Goal: Task Accomplishment & Management: Complete application form

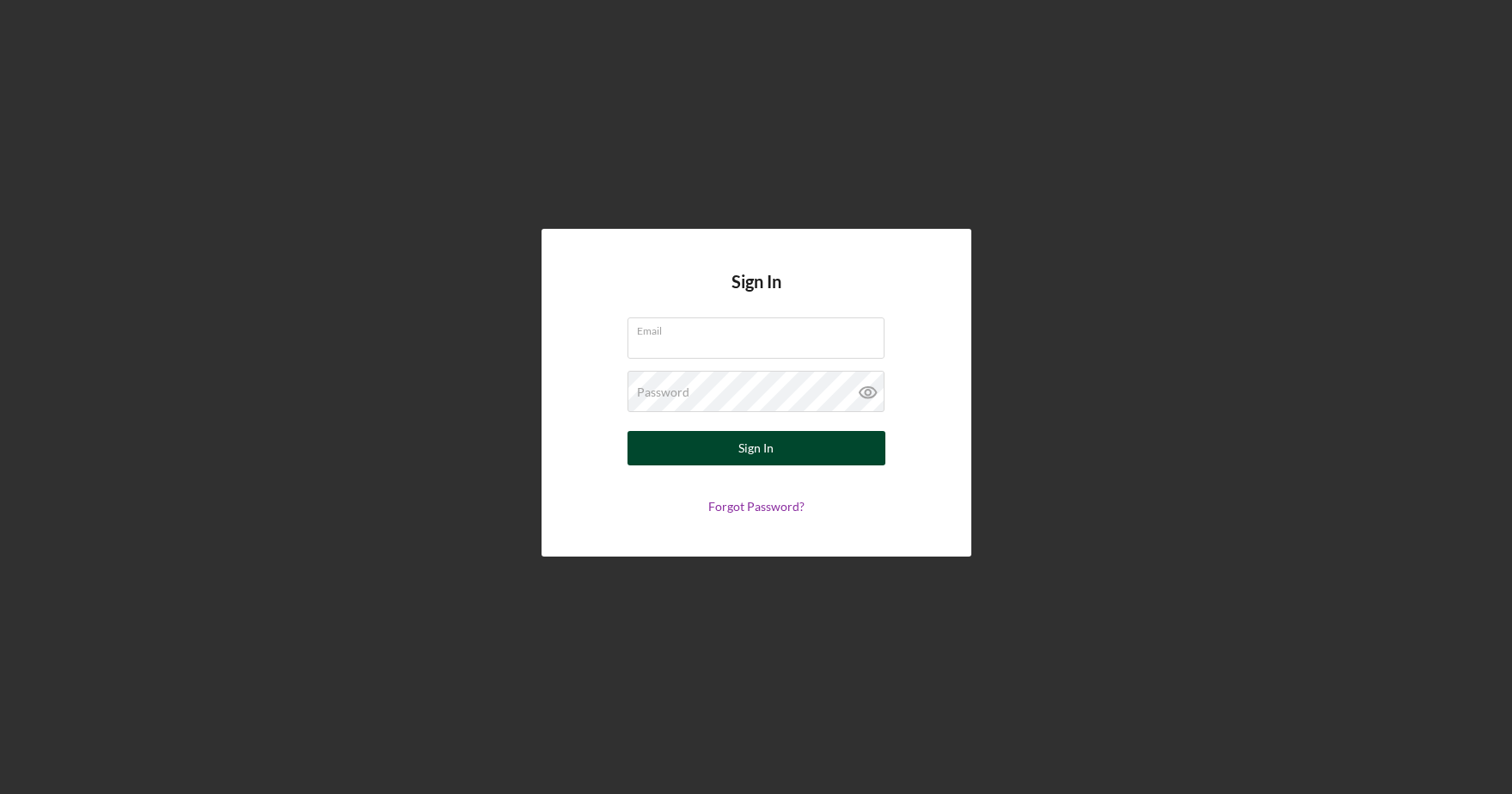
type input "[PERSON_NAME][EMAIL_ADDRESS][PERSON_NAME][DOMAIN_NAME]"
click at [770, 448] on div "Sign In" at bounding box center [756, 448] width 35 height 35
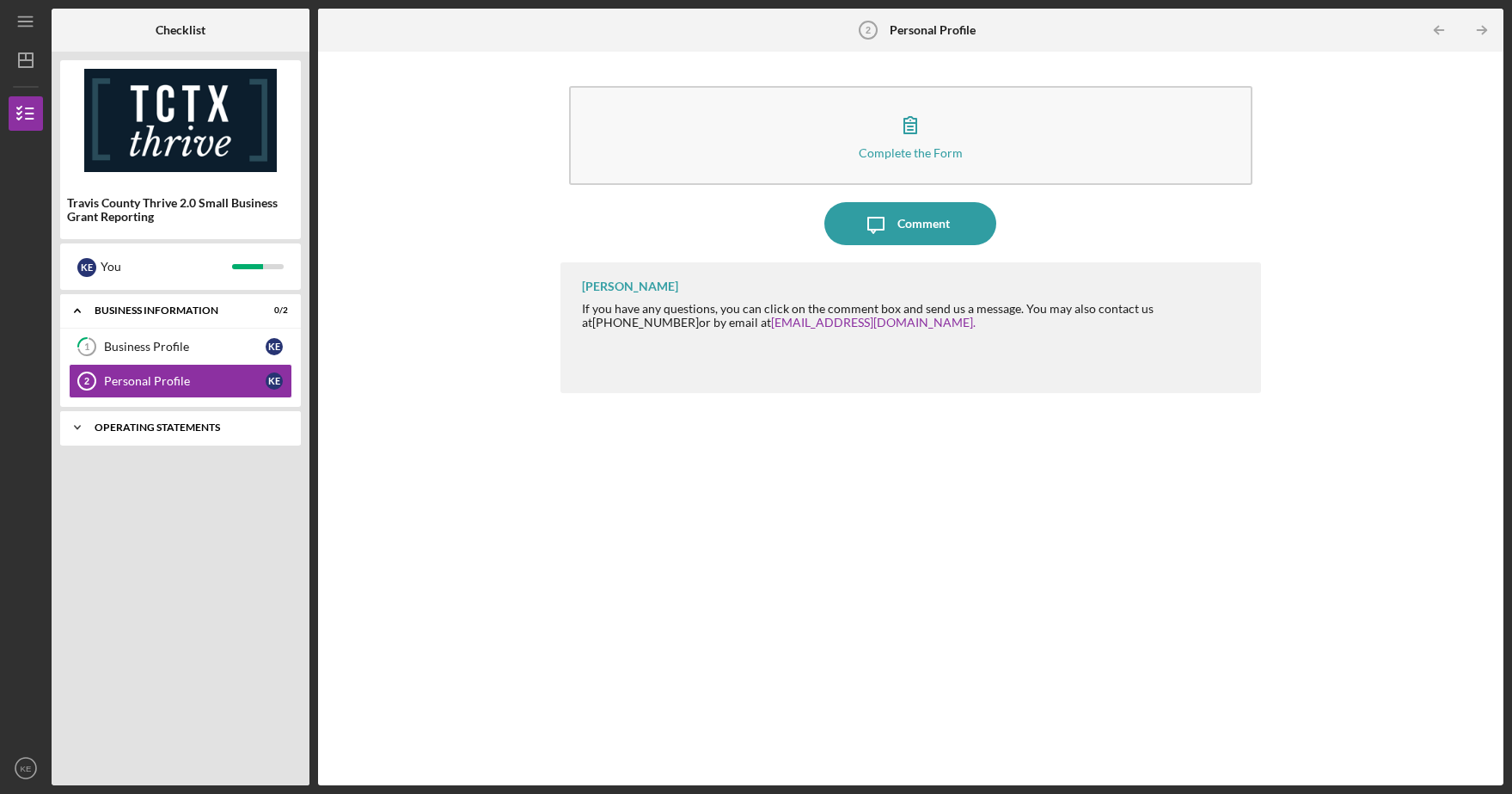
click at [183, 425] on div "Operating Statements" at bounding box center [187, 427] width 185 height 10
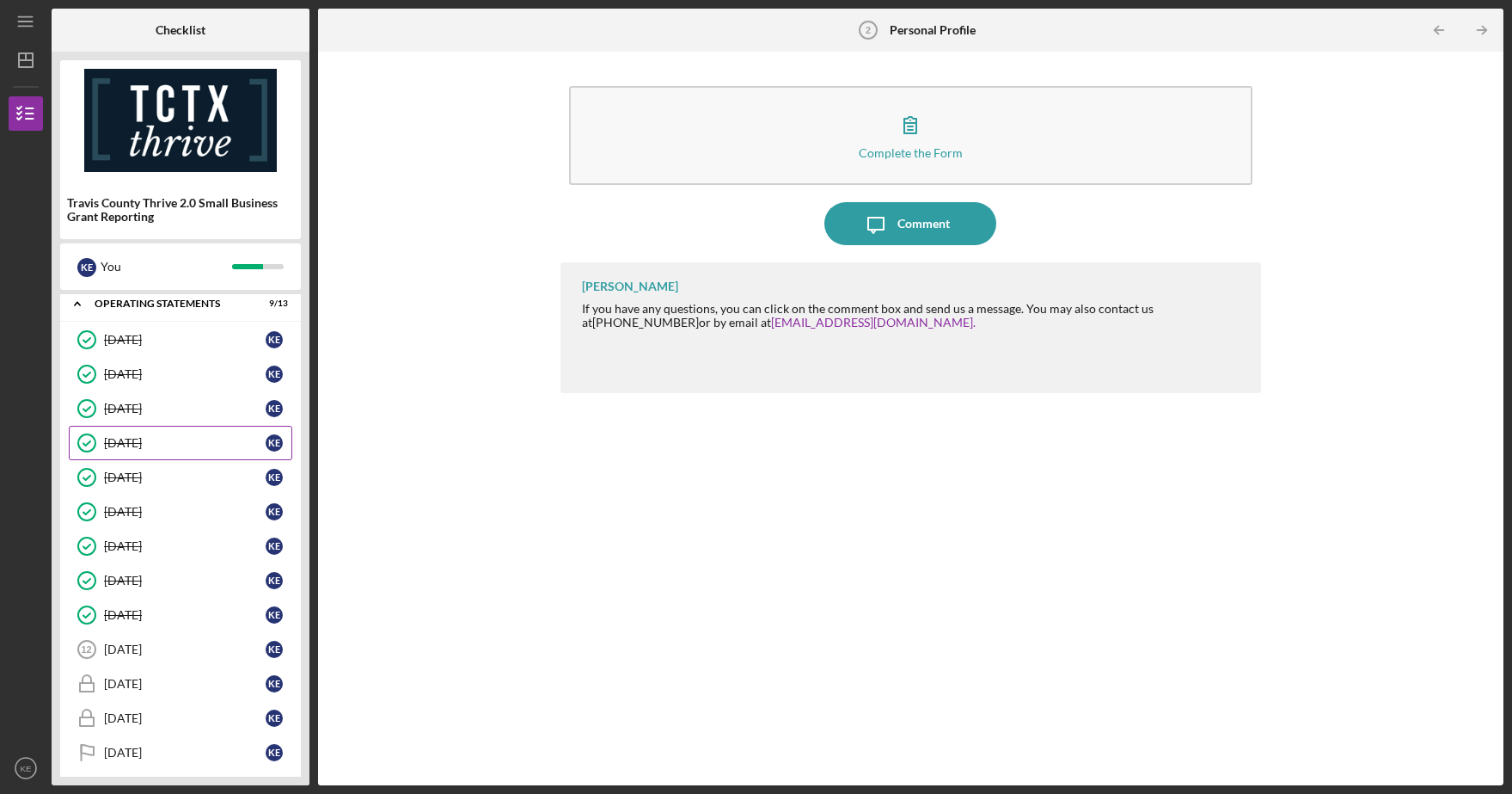
scroll to position [134, 0]
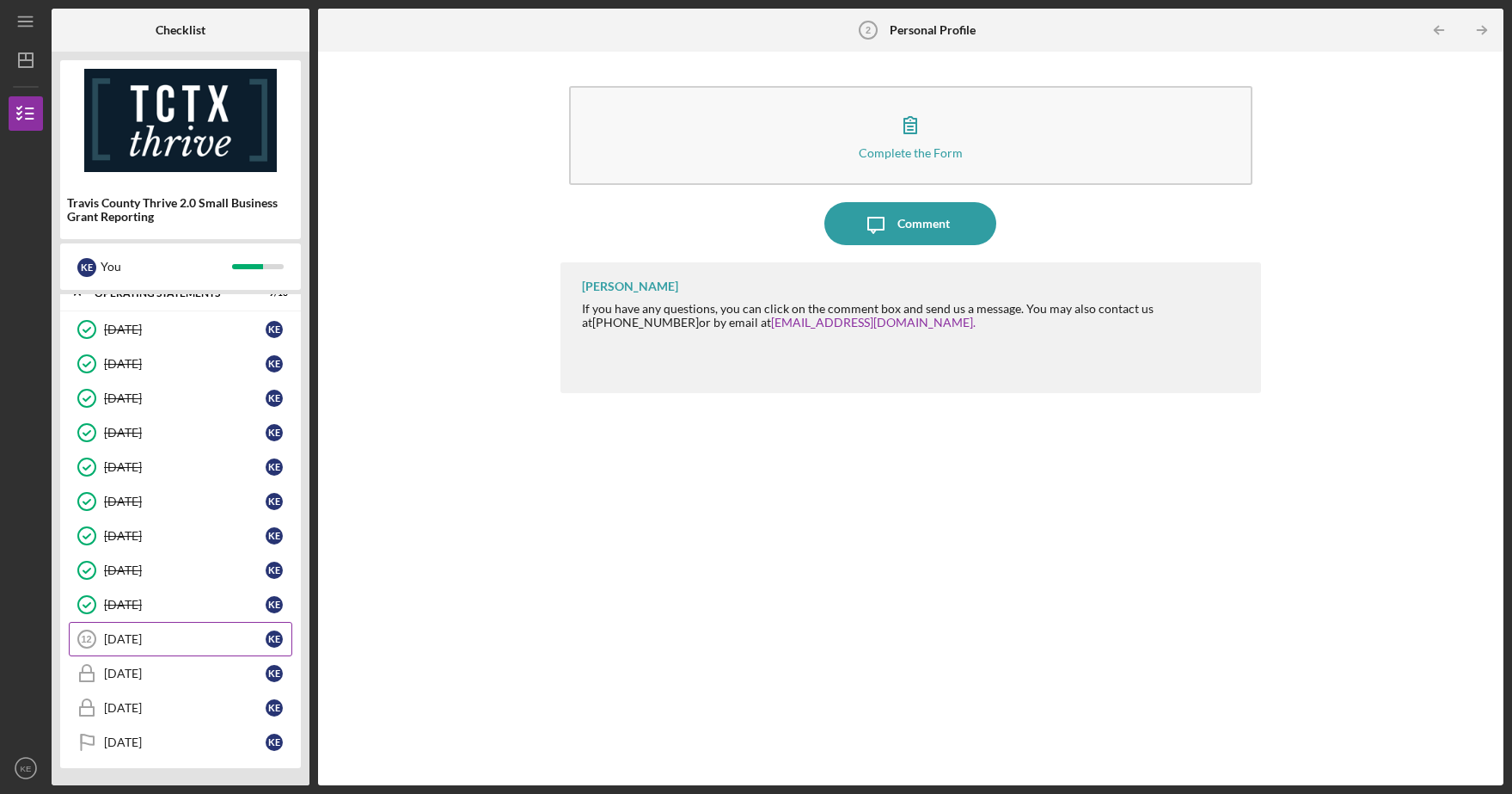
click at [177, 633] on div "[DATE]" at bounding box center [185, 638] width 161 height 14
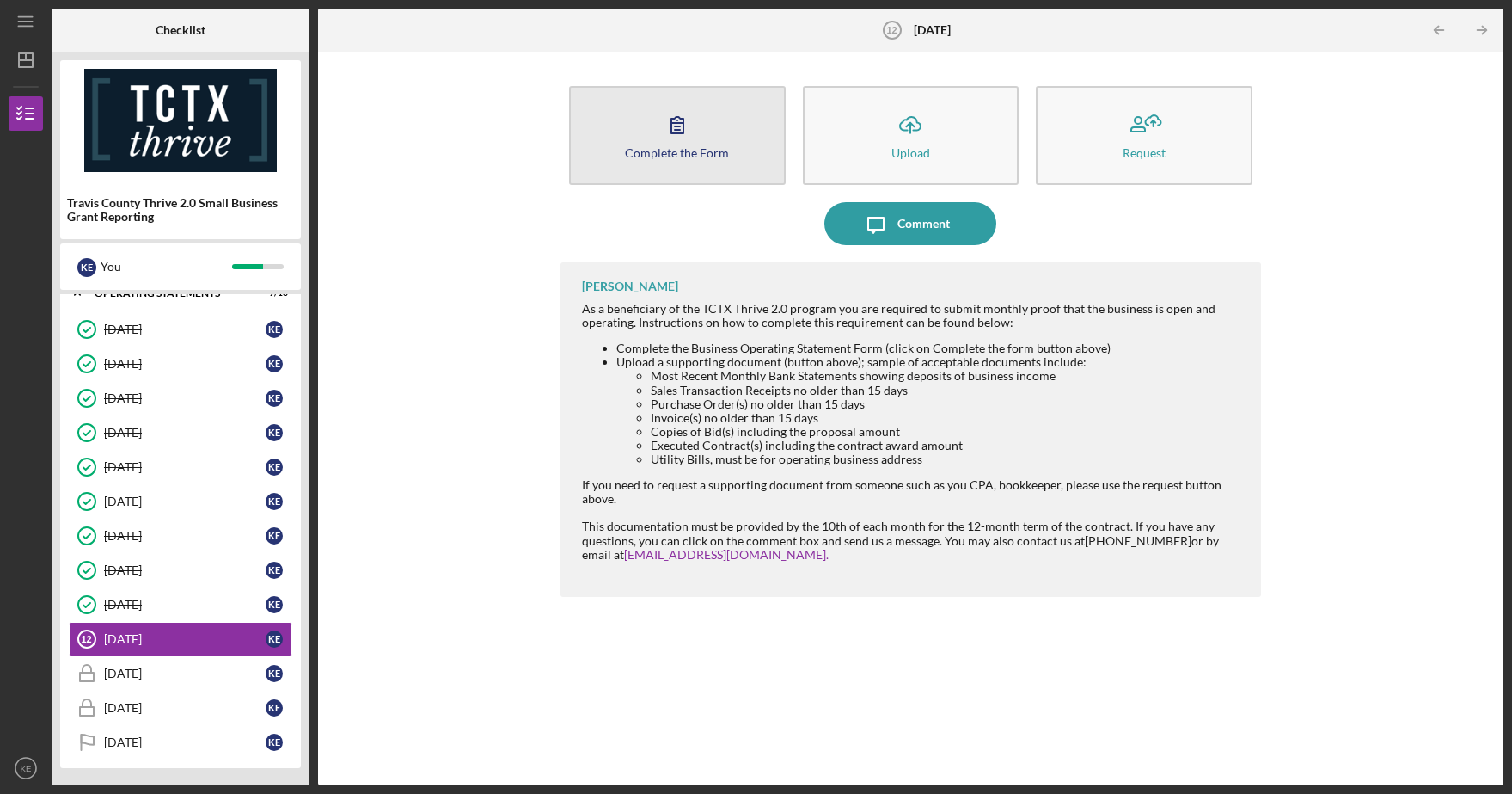
click at [699, 137] on button "Complete the Form Form" at bounding box center [677, 136] width 216 height 99
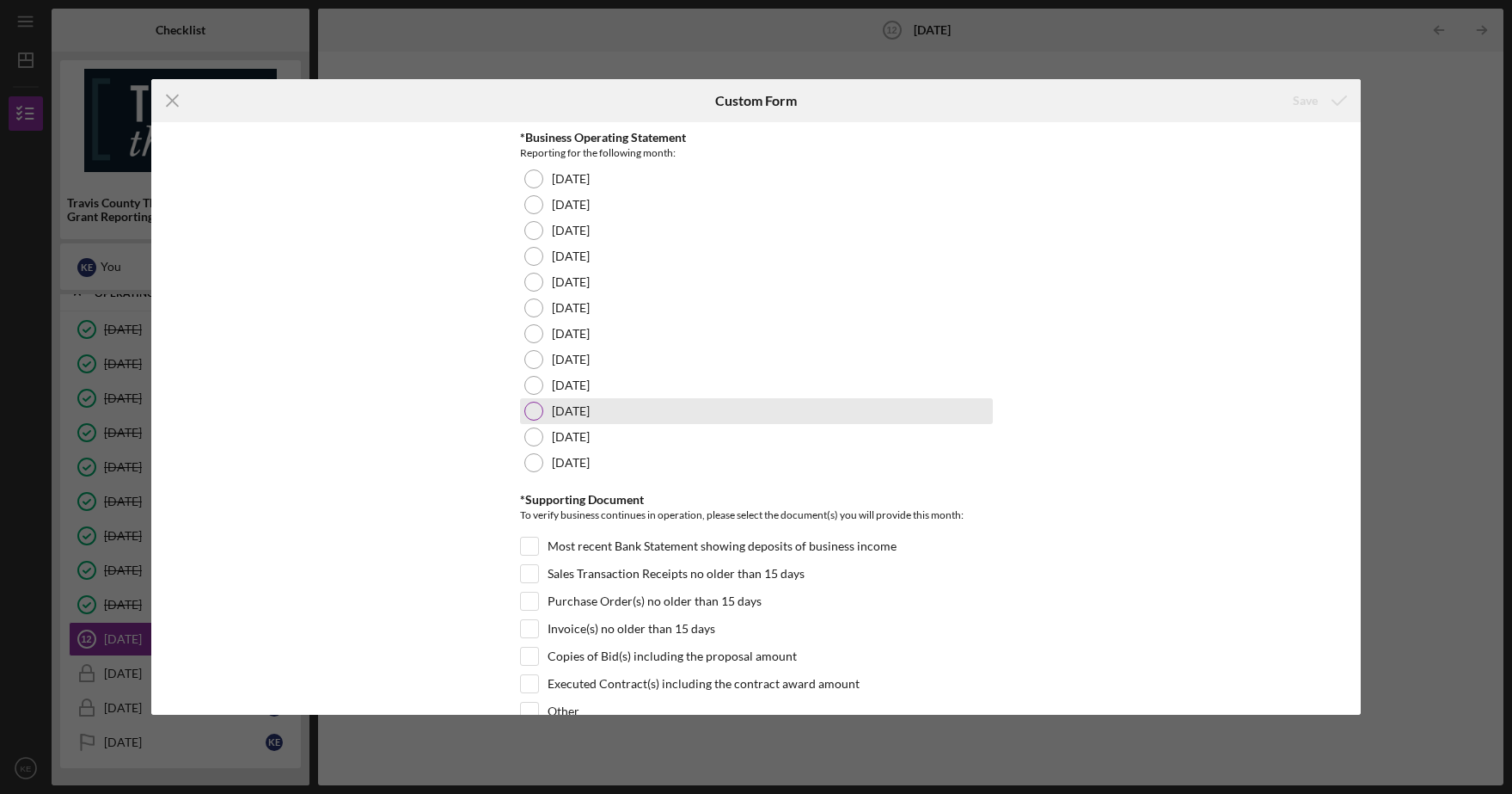
click at [531, 409] on div at bounding box center [533, 411] width 19 height 19
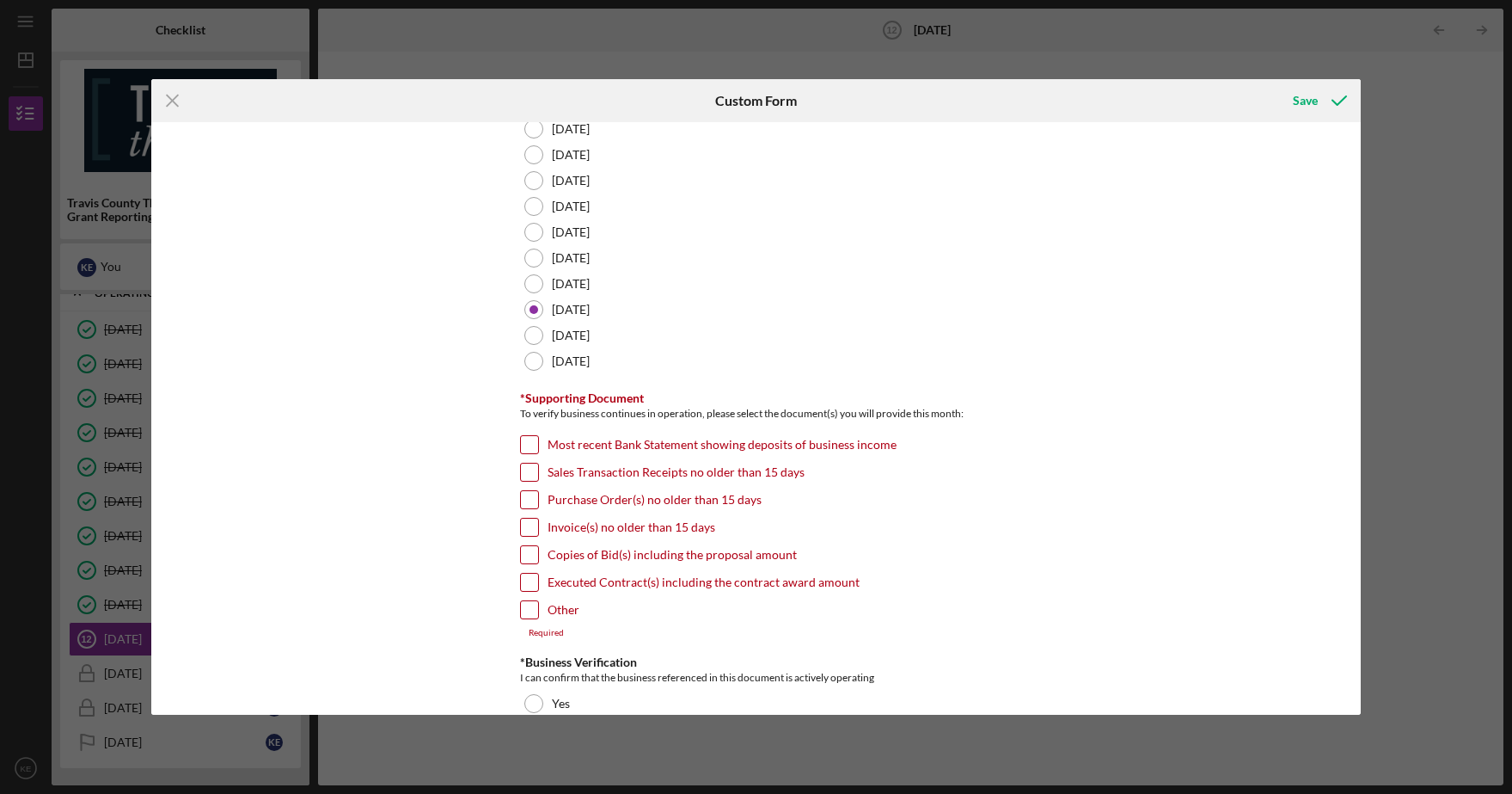
scroll to position [105, 0]
click at [524, 444] on input "Most recent Bank Statement showing deposits of business income" at bounding box center [529, 441] width 17 height 17
checkbox input "true"
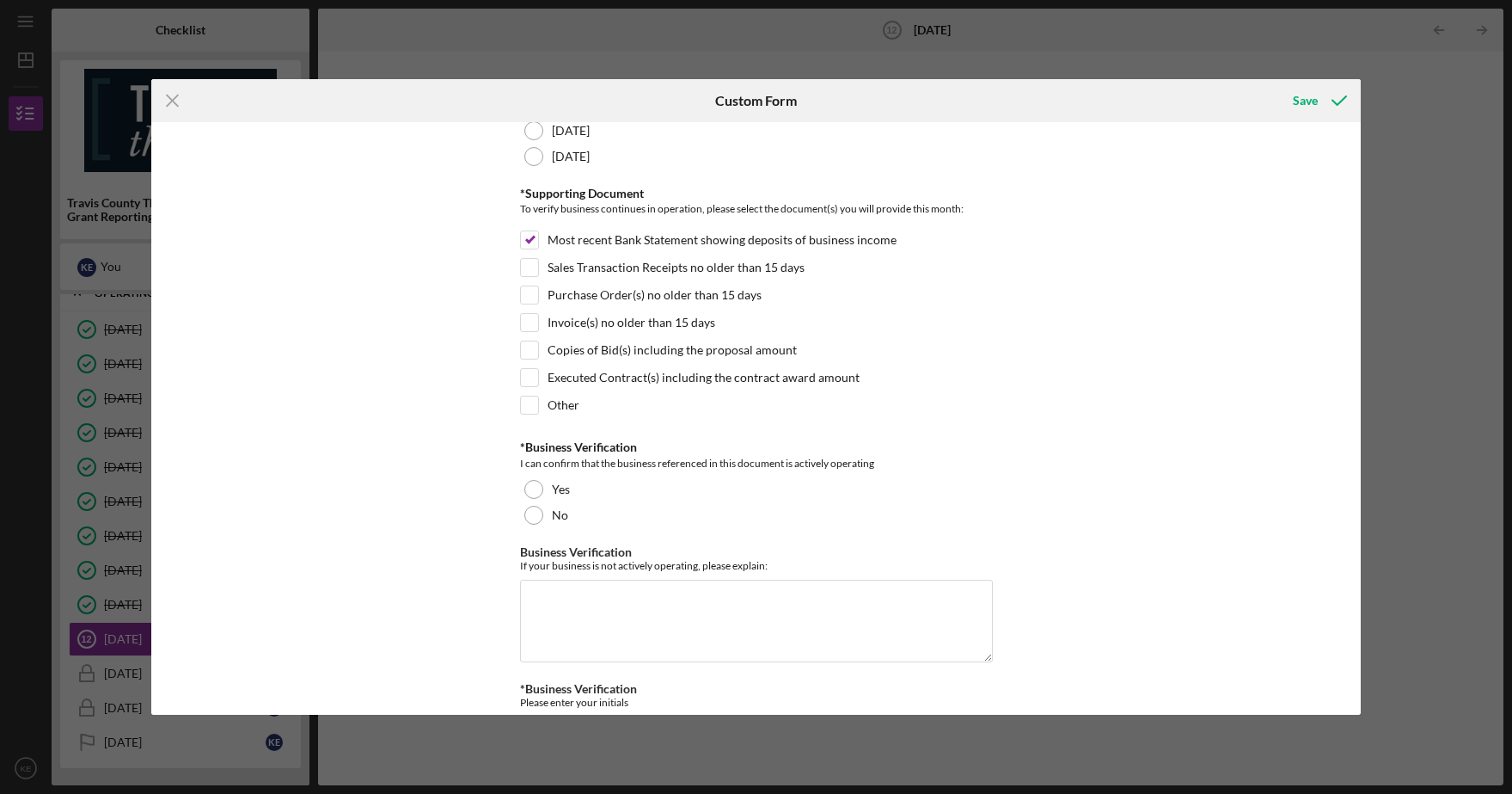
scroll to position [375, 0]
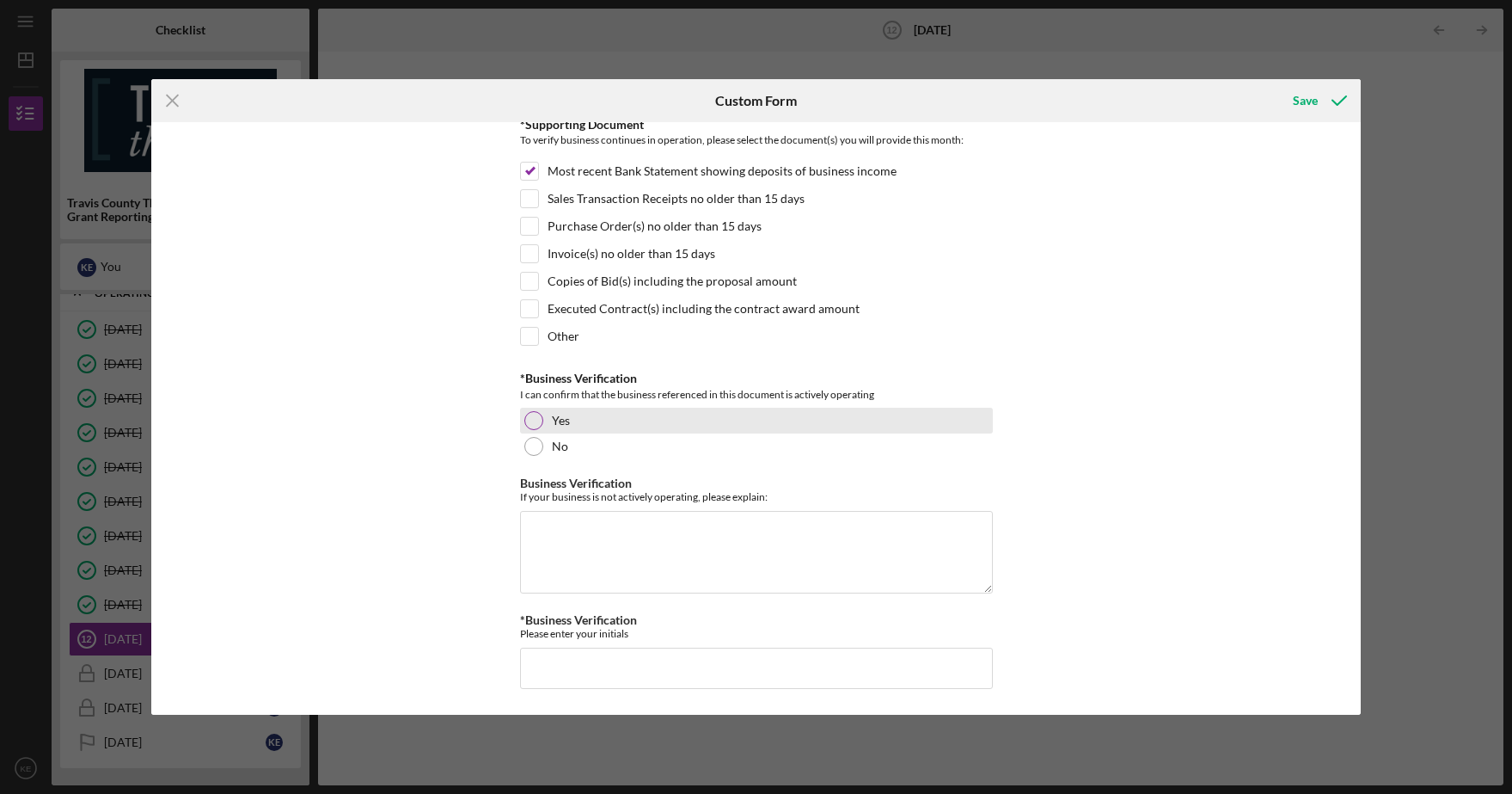
click at [532, 419] on div at bounding box center [533, 420] width 19 height 19
click at [604, 660] on input "*Business Verification" at bounding box center [757, 667] width 473 height 41
type input "ke"
click at [1308, 105] on div "Save" at bounding box center [1305, 101] width 25 height 35
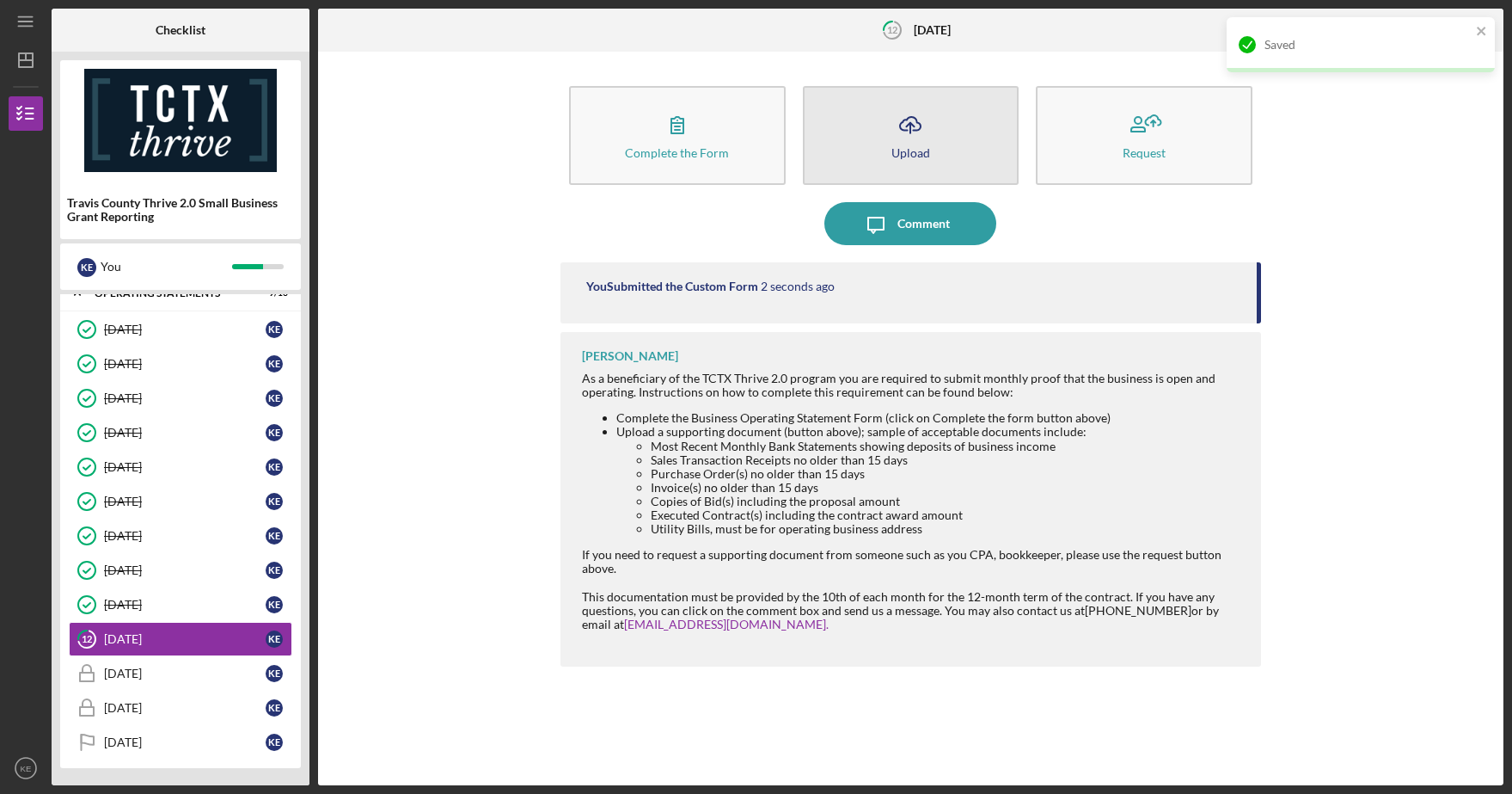
click at [928, 140] on icon "Icon/Upload" at bounding box center [910, 125] width 43 height 43
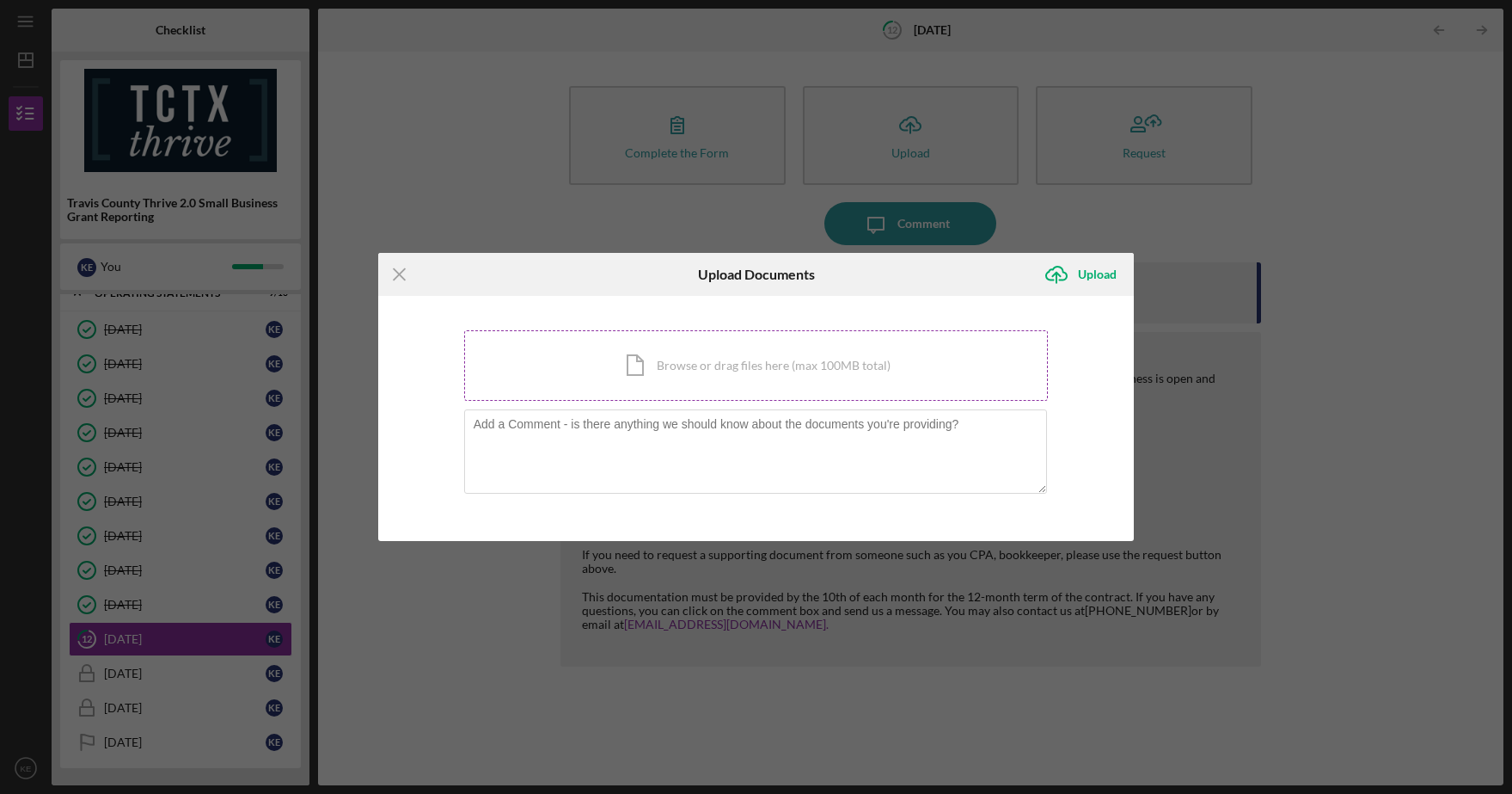
click at [664, 363] on div "Icon/Document Browse or drag files here (max 100MB total) Tap to choose files o…" at bounding box center [757, 365] width 585 height 71
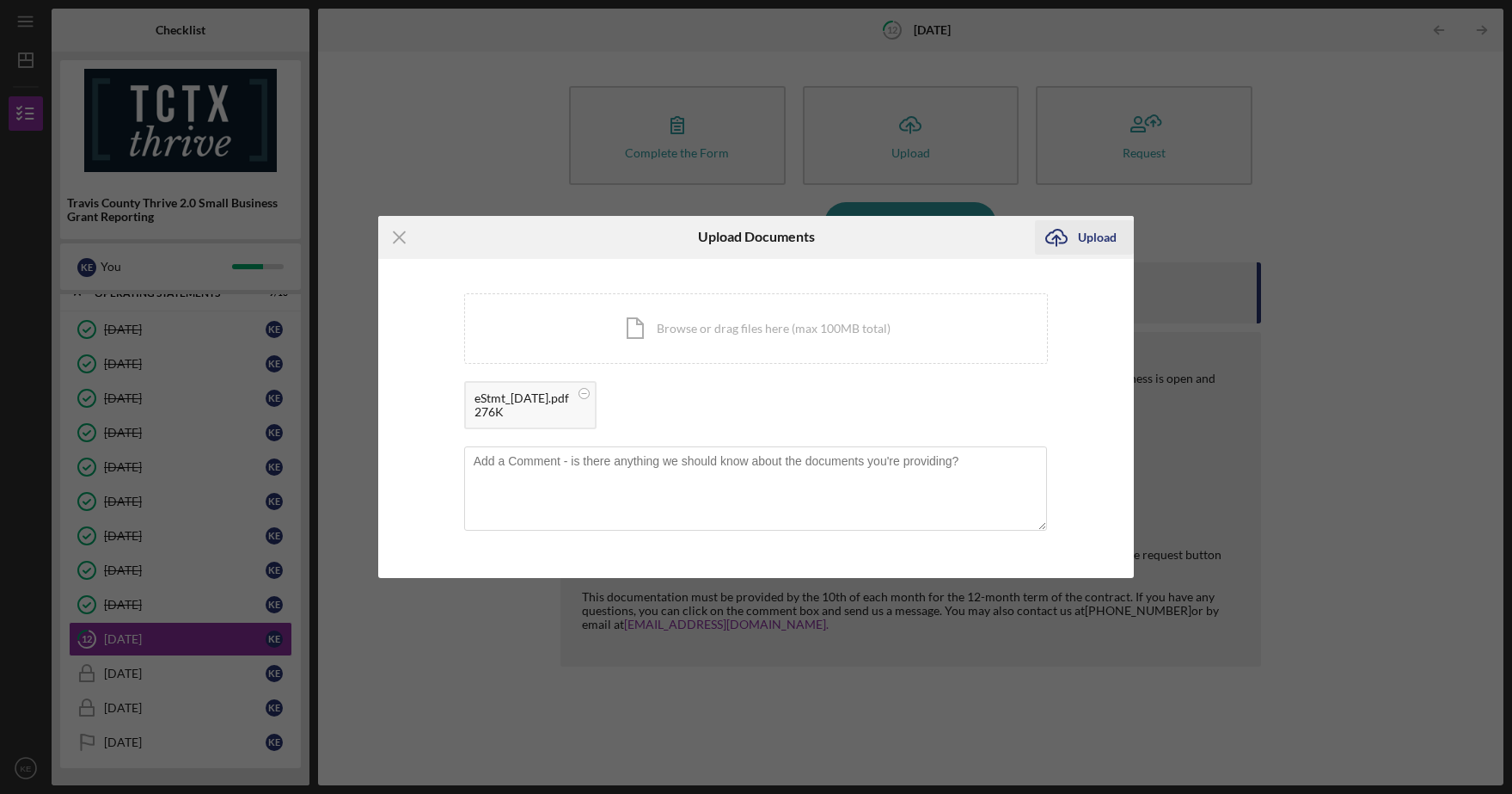
click at [1079, 243] on div "Upload" at bounding box center [1097, 237] width 38 height 35
